Goal: Task Accomplishment & Management: Complete application form

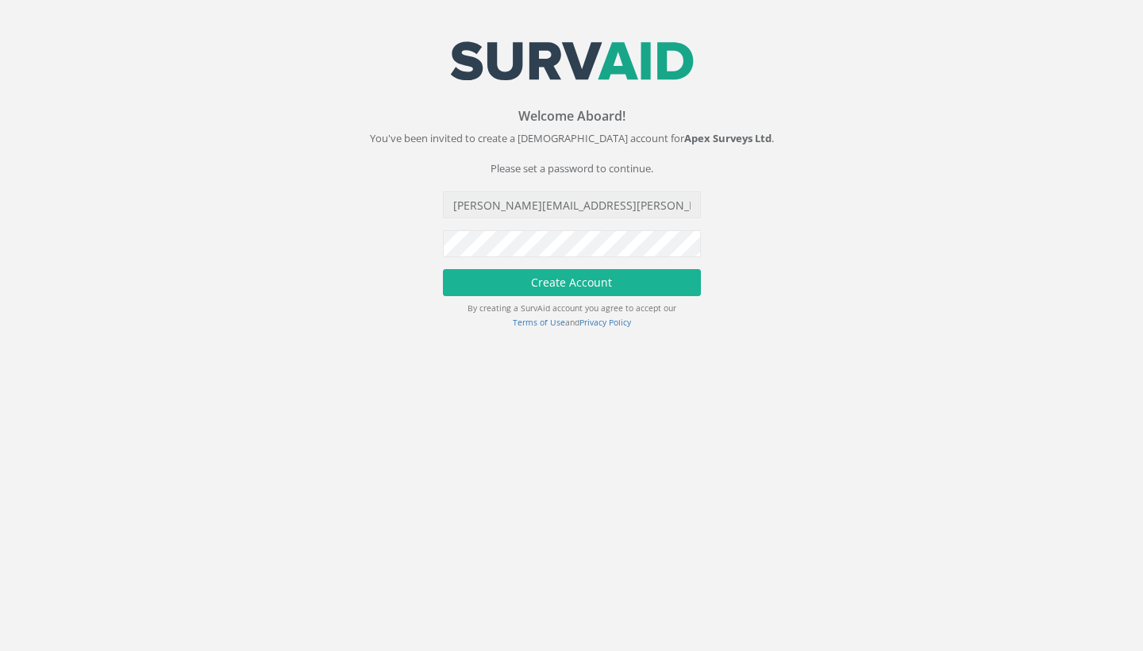
click at [664, 203] on input "[PERSON_NAME][EMAIL_ADDRESS][PERSON_NAME][DOMAIN_NAME]" at bounding box center [572, 204] width 258 height 27
click at [571, 281] on button "Create Account" at bounding box center [572, 282] width 258 height 27
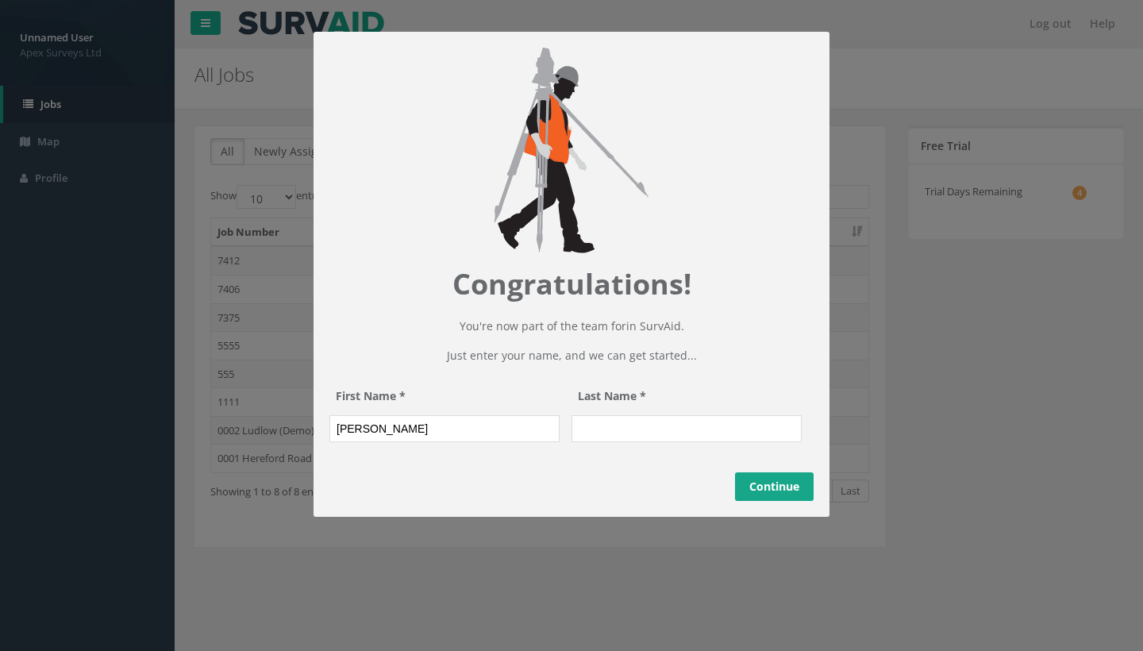
type input "giacomo"
click at [726, 442] on input "Last Name *" at bounding box center [686, 428] width 230 height 27
type input "Frigerio"
click at [342, 442] on input "giacomo" at bounding box center [444, 428] width 230 height 27
type input "Giacomo"
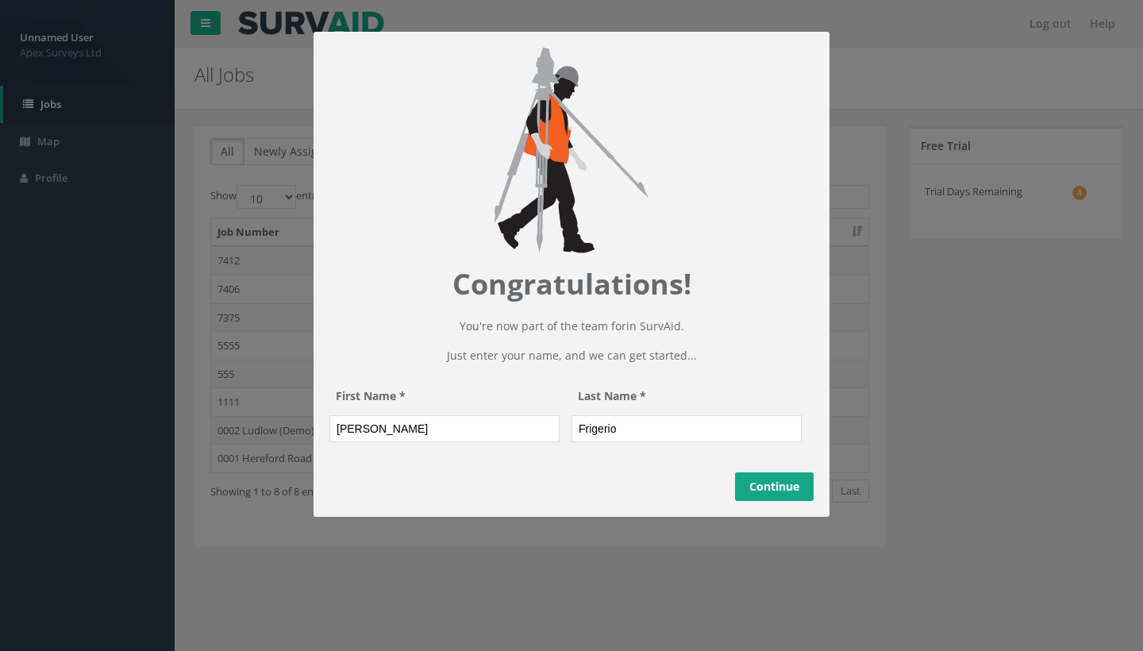
click at [759, 491] on div "Back Continue" at bounding box center [571, 486] width 516 height 60
click at [752, 501] on link "Continue" at bounding box center [774, 486] width 79 height 29
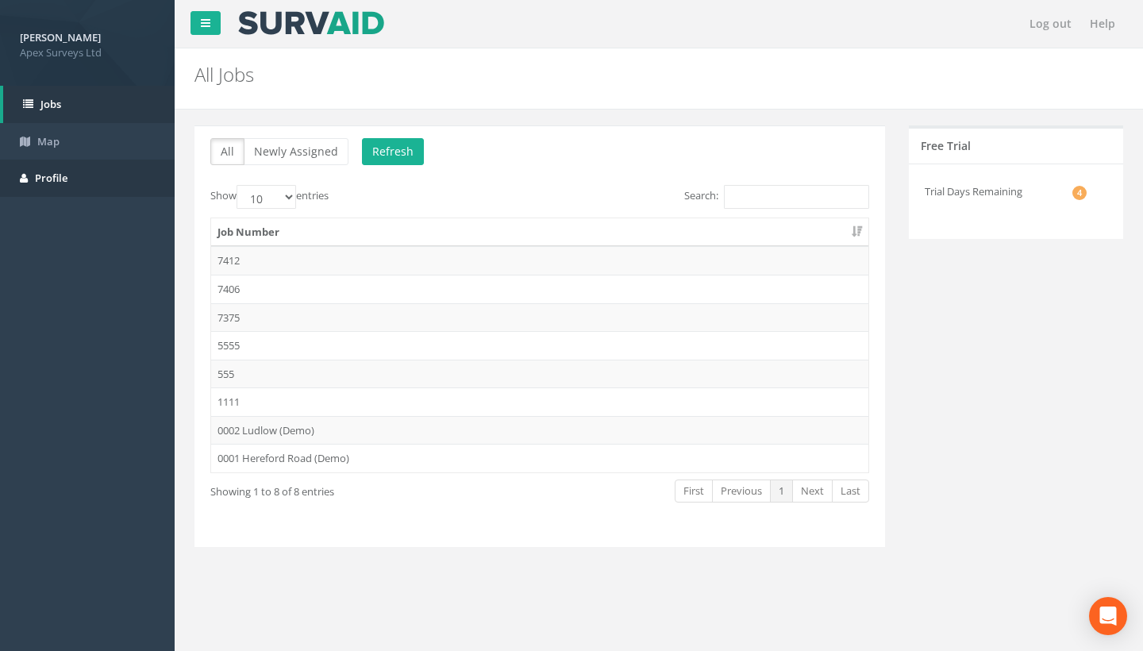
click at [45, 172] on span "Profile" at bounding box center [51, 178] width 33 height 14
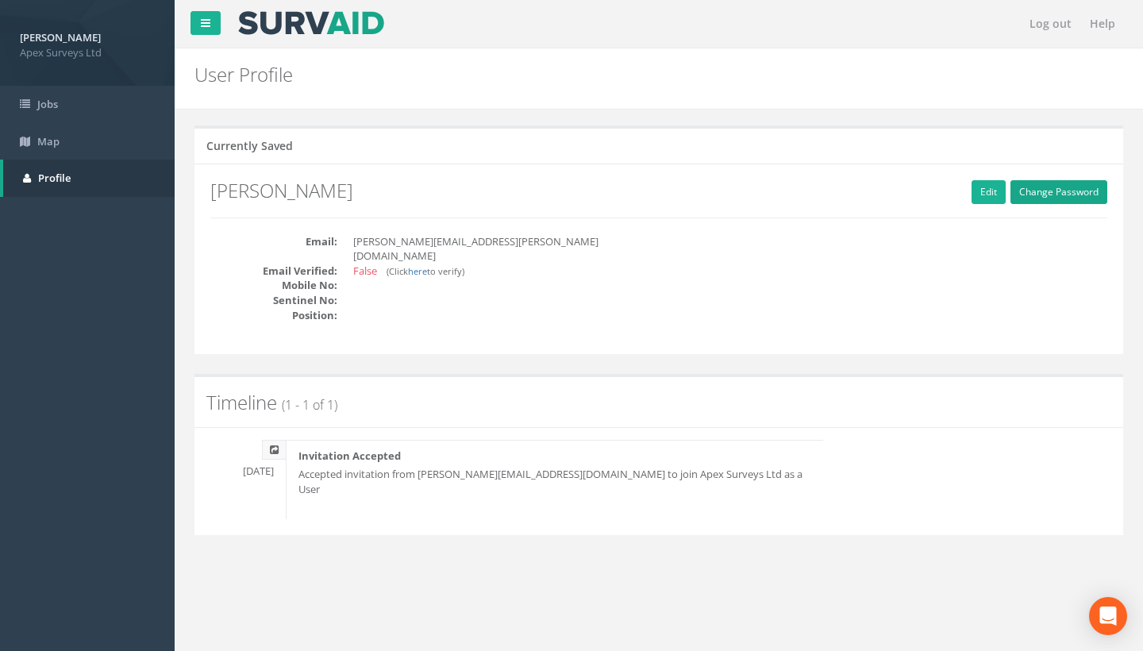
click at [1020, 198] on link "Change Password" at bounding box center [1058, 192] width 97 height 24
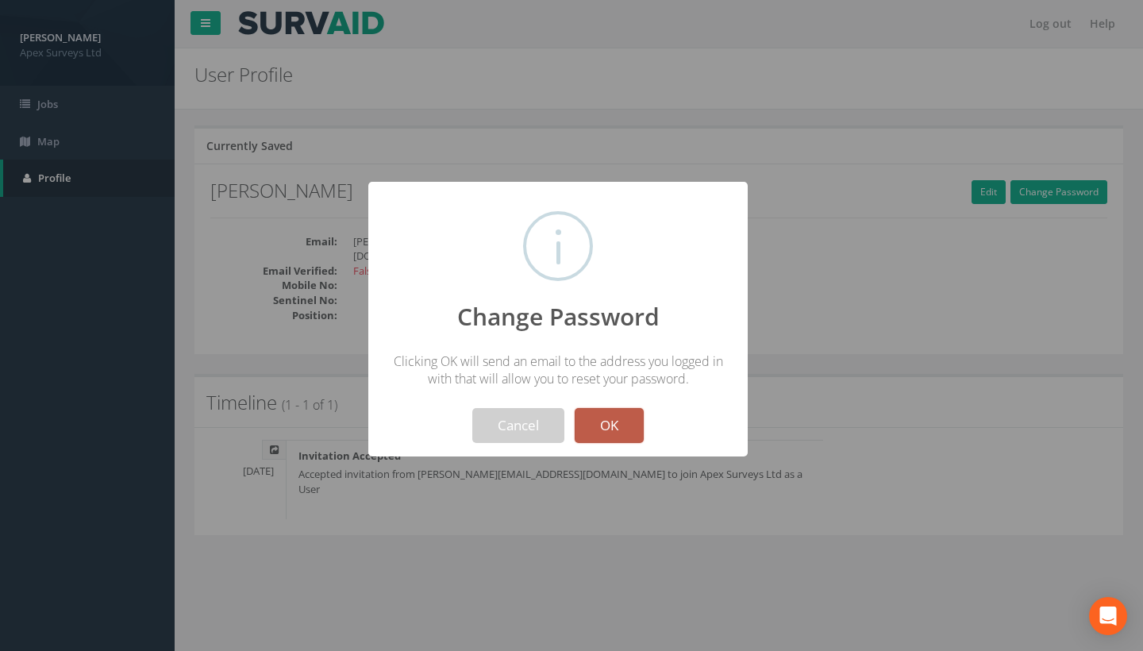
click at [592, 420] on button "OK" at bounding box center [609, 425] width 69 height 35
